Goal: Transaction & Acquisition: Purchase product/service

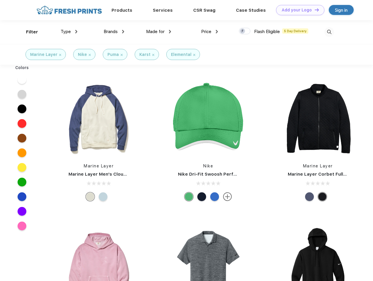
click at [298, 10] on link "Add your Logo Design Tool" at bounding box center [300, 10] width 48 height 10
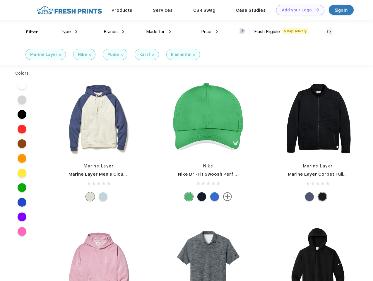
click at [0, 0] on div "Design Tool" at bounding box center [0, 0] width 0 height 0
click at [314, 10] on link "Add your Logo Design Tool" at bounding box center [300, 10] width 48 height 10
click at [28, 32] on div "Filter" at bounding box center [32, 32] width 12 height 7
click at [69, 32] on span "Type" at bounding box center [66, 31] width 10 height 5
click at [114, 32] on span "Brands" at bounding box center [111, 31] width 14 height 5
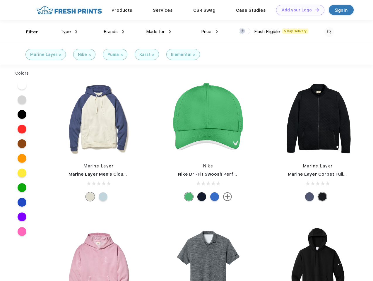
click at [158, 32] on span "Made for" at bounding box center [155, 31] width 18 height 5
click at [209, 32] on span "Price" at bounding box center [206, 31] width 10 height 5
click at [244, 31] on div at bounding box center [244, 31] width 11 height 6
click at [242, 31] on input "checkbox" at bounding box center [241, 29] width 4 height 4
click at [329, 32] on img at bounding box center [329, 32] width 10 height 10
